Goal: Transaction & Acquisition: Purchase product/service

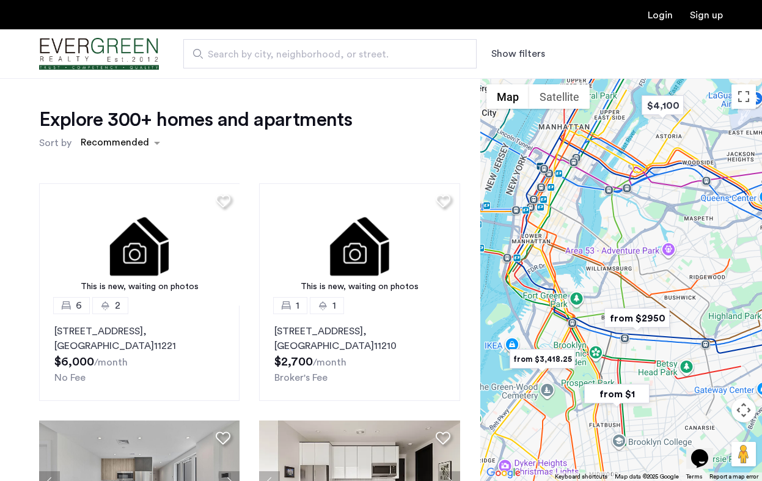
click at [524, 53] on button "Show filters" at bounding box center [518, 53] width 54 height 15
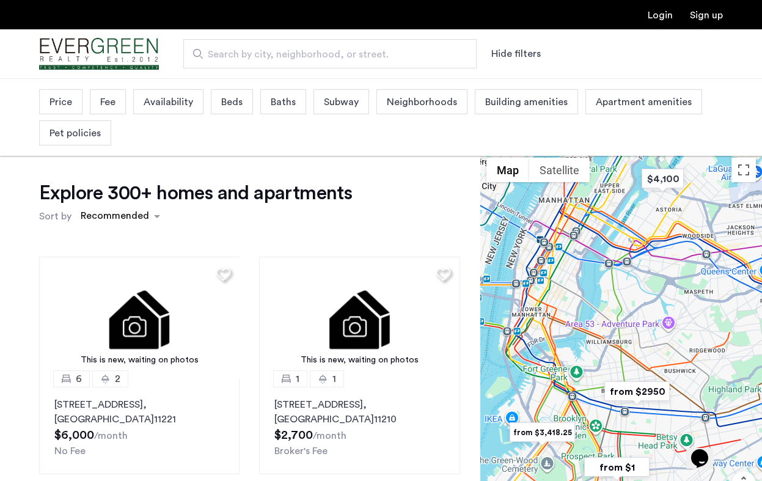
click at [231, 106] on span "Beds" at bounding box center [231, 102] width 21 height 15
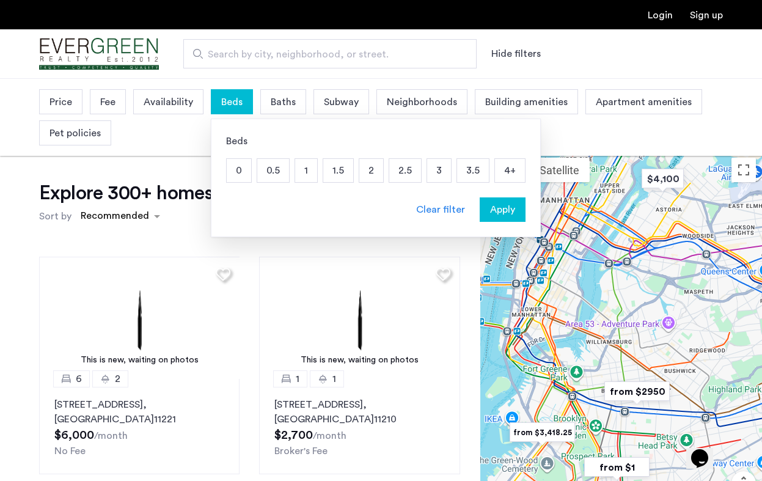
click at [369, 175] on p "2" at bounding box center [371, 170] width 24 height 23
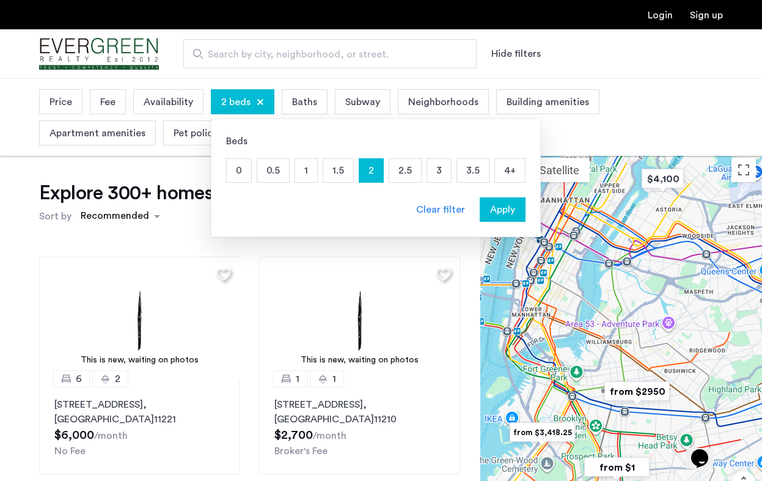
click at [510, 214] on span "Apply" at bounding box center [502, 209] width 25 height 15
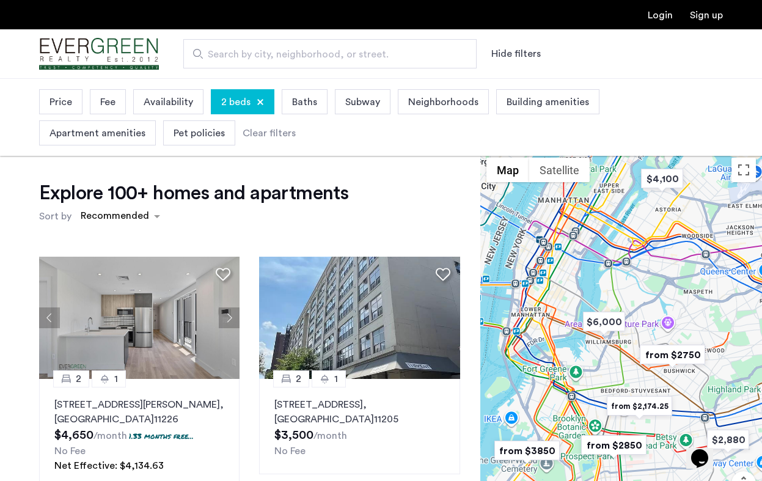
click at [65, 100] on span "Price" at bounding box center [61, 102] width 23 height 15
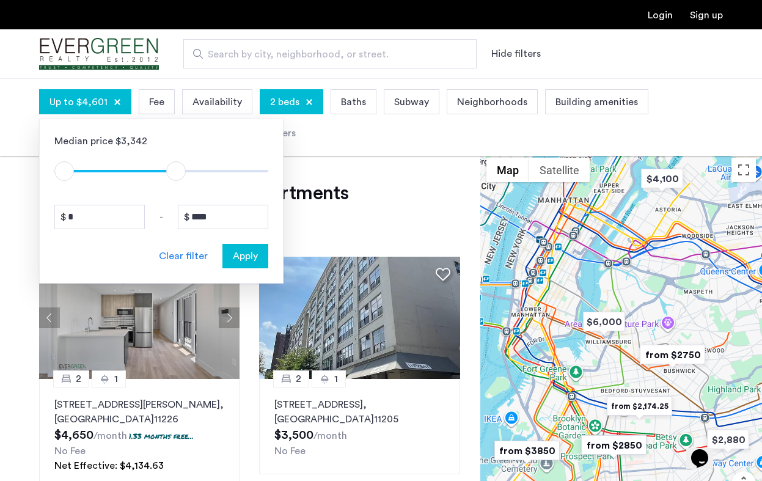
type input "****"
drag, startPoint x: 259, startPoint y: 163, endPoint x: 172, endPoint y: 161, distance: 86.8
click at [172, 170] on ngx-slider "$1 $8000 $1 $4501" at bounding box center [161, 171] width 214 height 2
click at [241, 255] on span "Apply" at bounding box center [245, 256] width 25 height 15
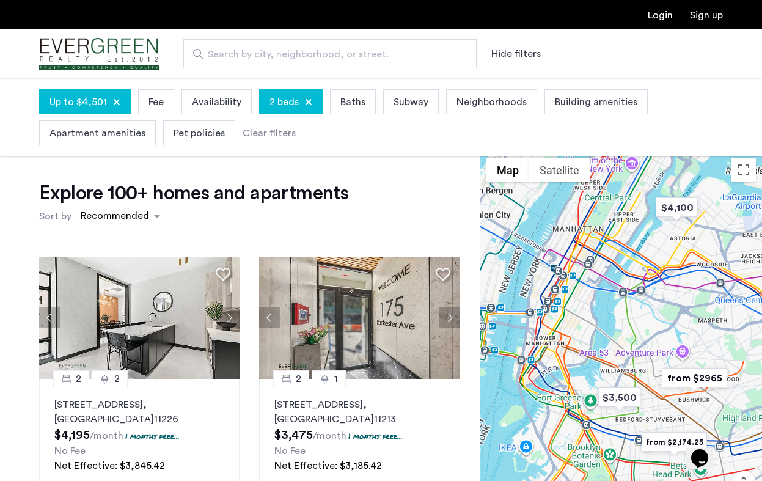
drag, startPoint x: 585, startPoint y: 263, endPoint x: 671, endPoint y: 263, distance: 85.6
click at [671, 263] on div at bounding box center [621, 353] width 282 height 403
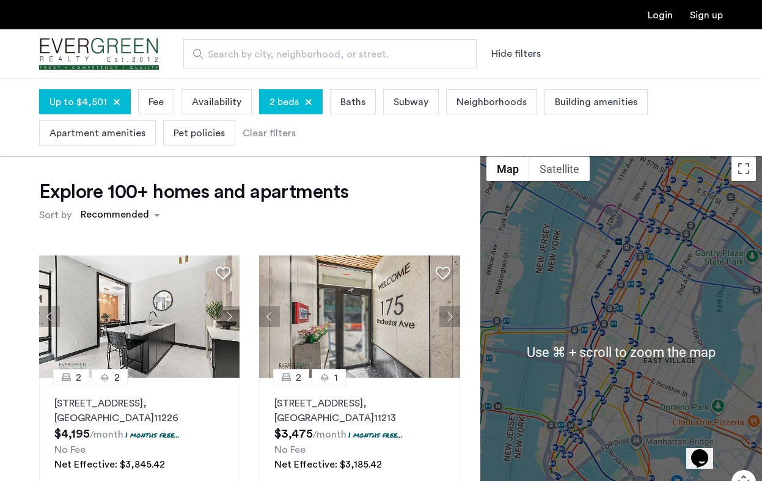
scroll to position [4, 0]
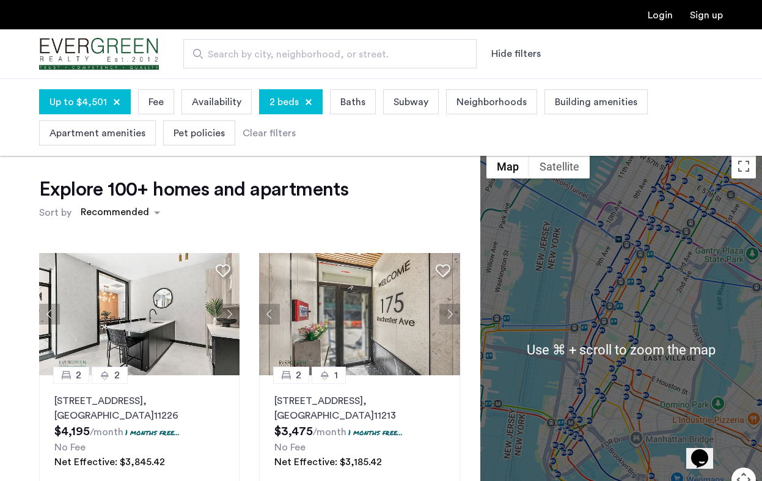
click at [650, 326] on div at bounding box center [621, 349] width 282 height 403
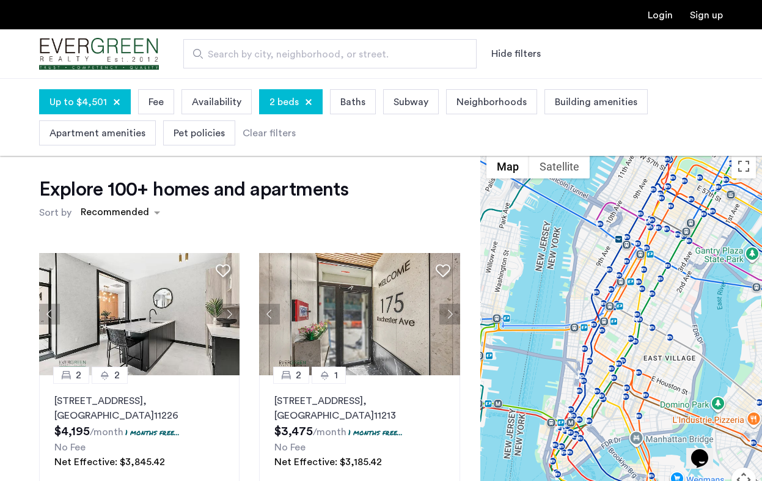
click at [650, 326] on div at bounding box center [621, 349] width 282 height 403
